Goal: Information Seeking & Learning: Learn about a topic

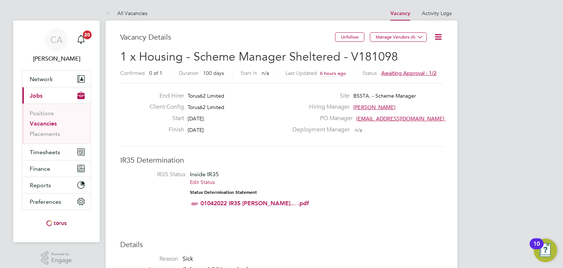
click at [40, 121] on link "Vacancies" at bounding box center [43, 123] width 27 height 7
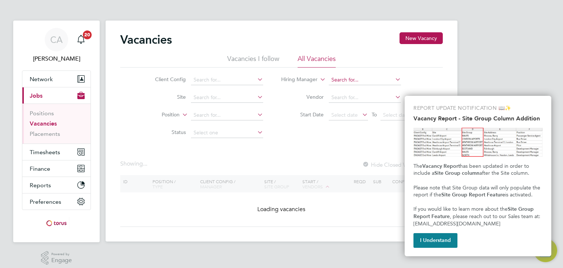
click at [374, 79] on input at bounding box center [365, 80] width 72 height 10
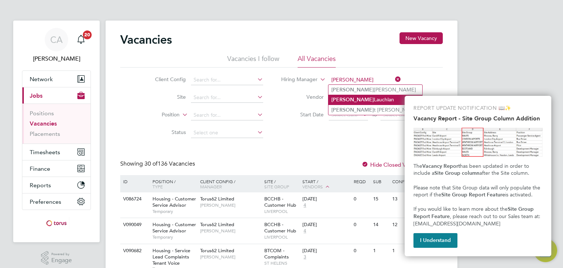
click at [368, 97] on li "Jane Lauchlan" at bounding box center [375, 100] width 94 height 10
type input "[PERSON_NAME]"
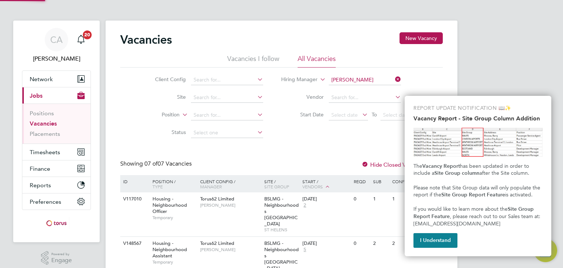
click at [358, 146] on div "Vacancies New Vacancy Vacancies I follow All Vacancies Client Config Site Posit…" at bounding box center [281, 267] width 323 height 470
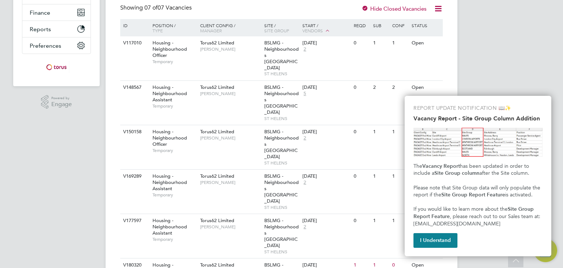
scroll to position [174, 0]
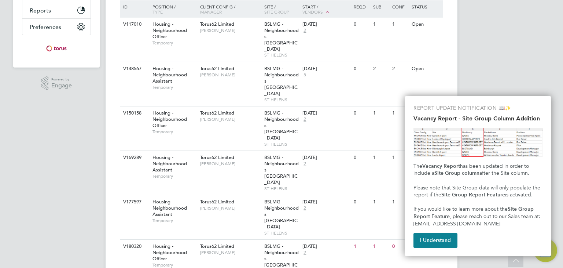
click at [181, 243] on span "Housing - Neighbourhood Officer" at bounding box center [170, 252] width 34 height 19
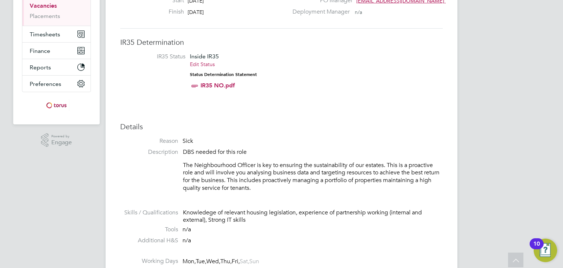
scroll to position [103, 0]
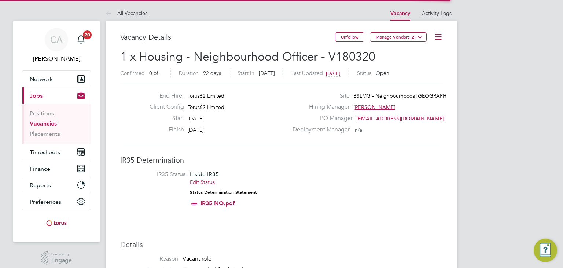
click at [431, 135] on div "Deployment Manager n/a" at bounding box center [367, 131] width 158 height 11
click at [397, 174] on li "IR35 Status Inside IR35 Edit Status Status Determination Statement IR35 NO.pdf" at bounding box center [282, 190] width 308 height 40
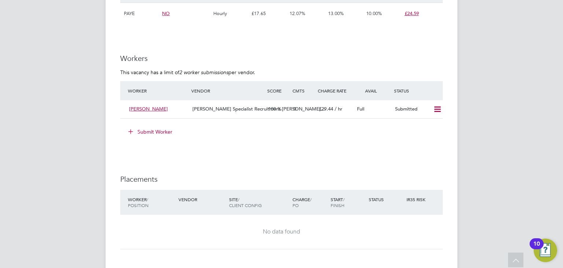
scroll to position [513, 0]
